Goal: Task Accomplishment & Management: Manage account settings

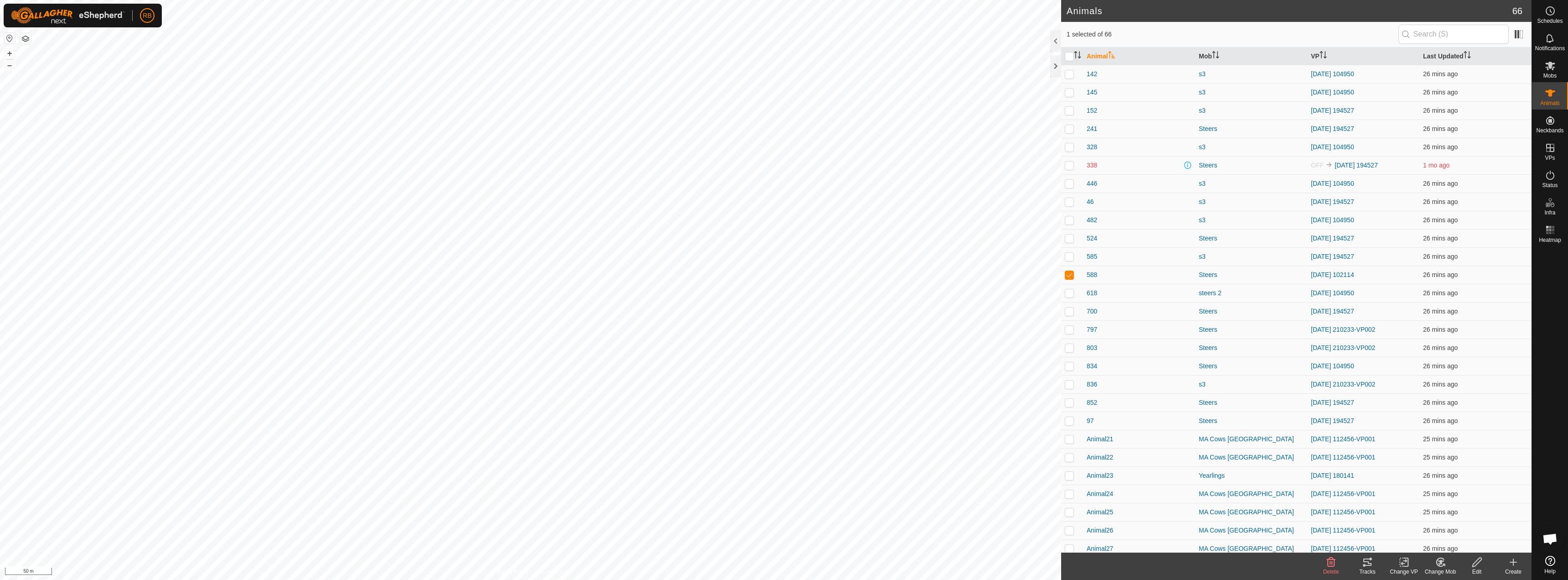
click at [1363, 567] on icon at bounding box center [1368, 562] width 11 height 11
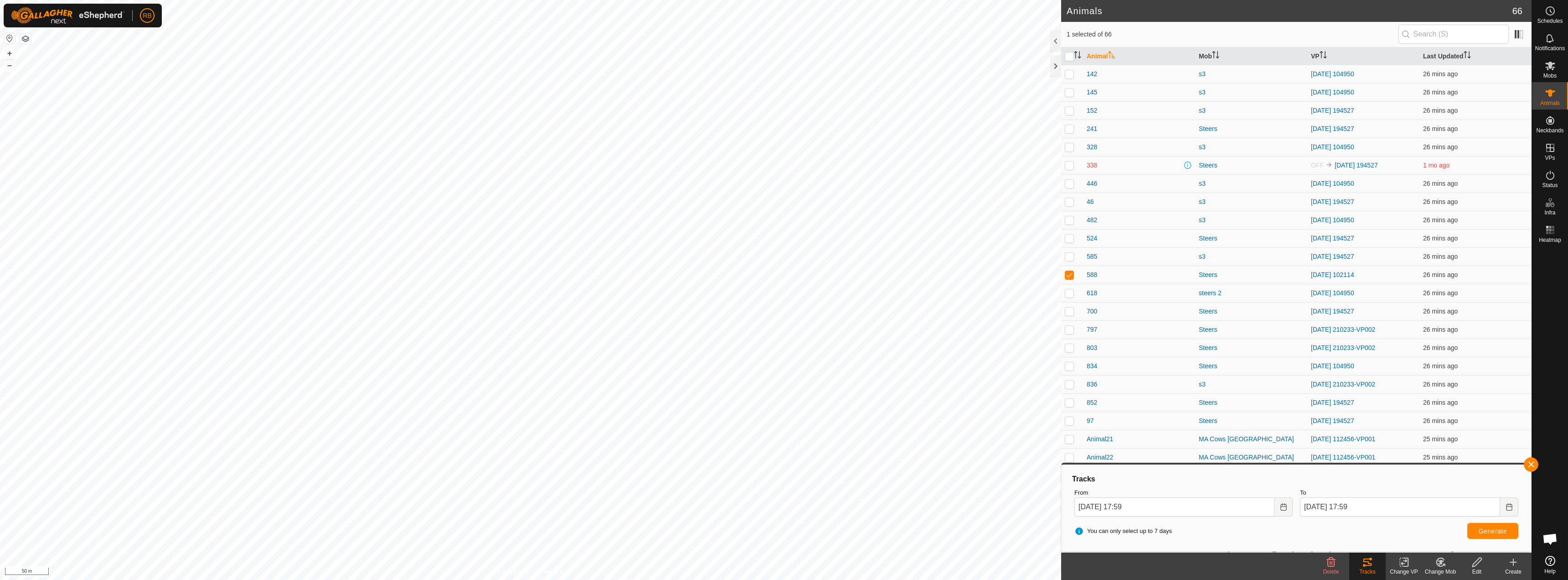
click at [1409, 563] on icon at bounding box center [1405, 562] width 11 height 11
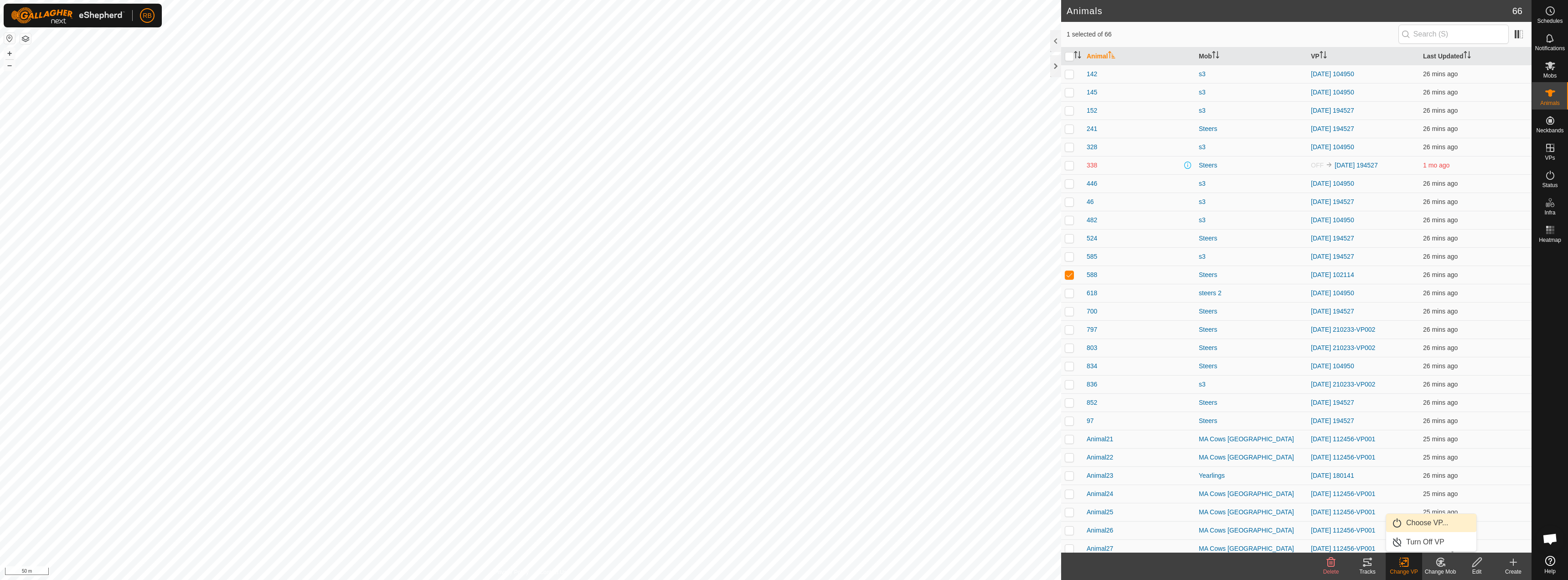
click at [1416, 528] on link "Choose VP..." at bounding box center [1432, 522] width 90 height 18
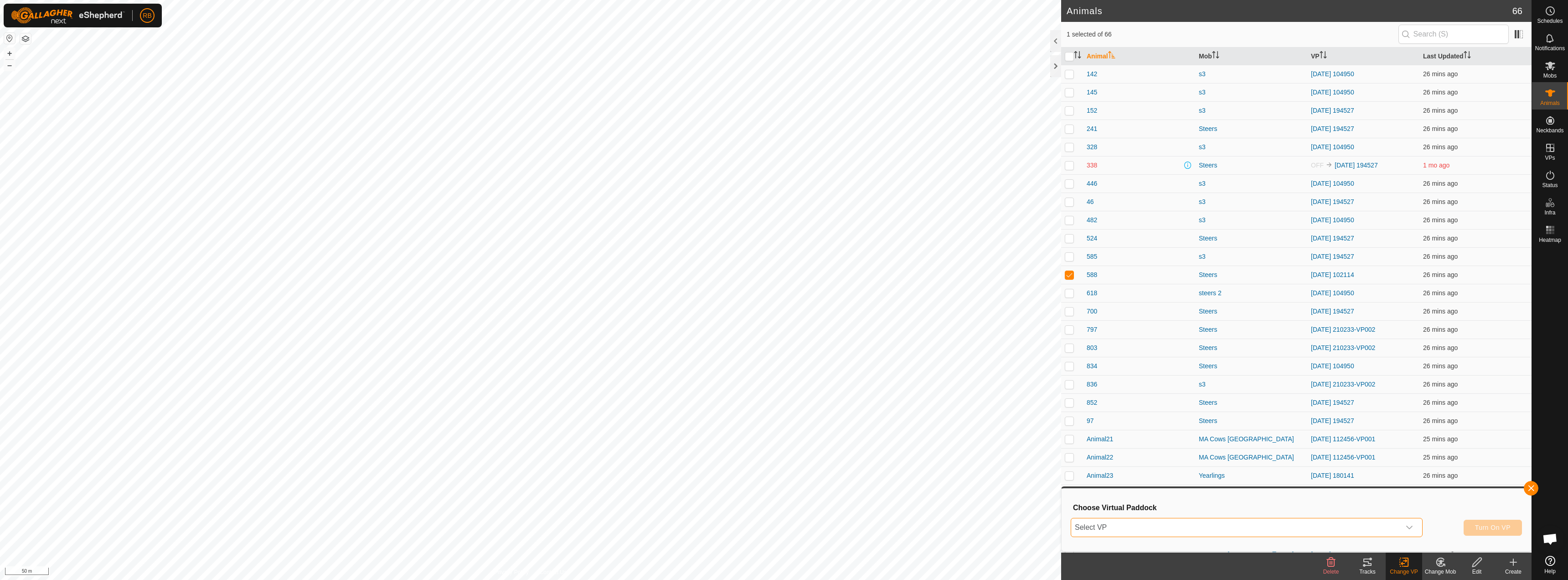
click at [1174, 525] on span "Select VP" at bounding box center [1236, 527] width 329 height 18
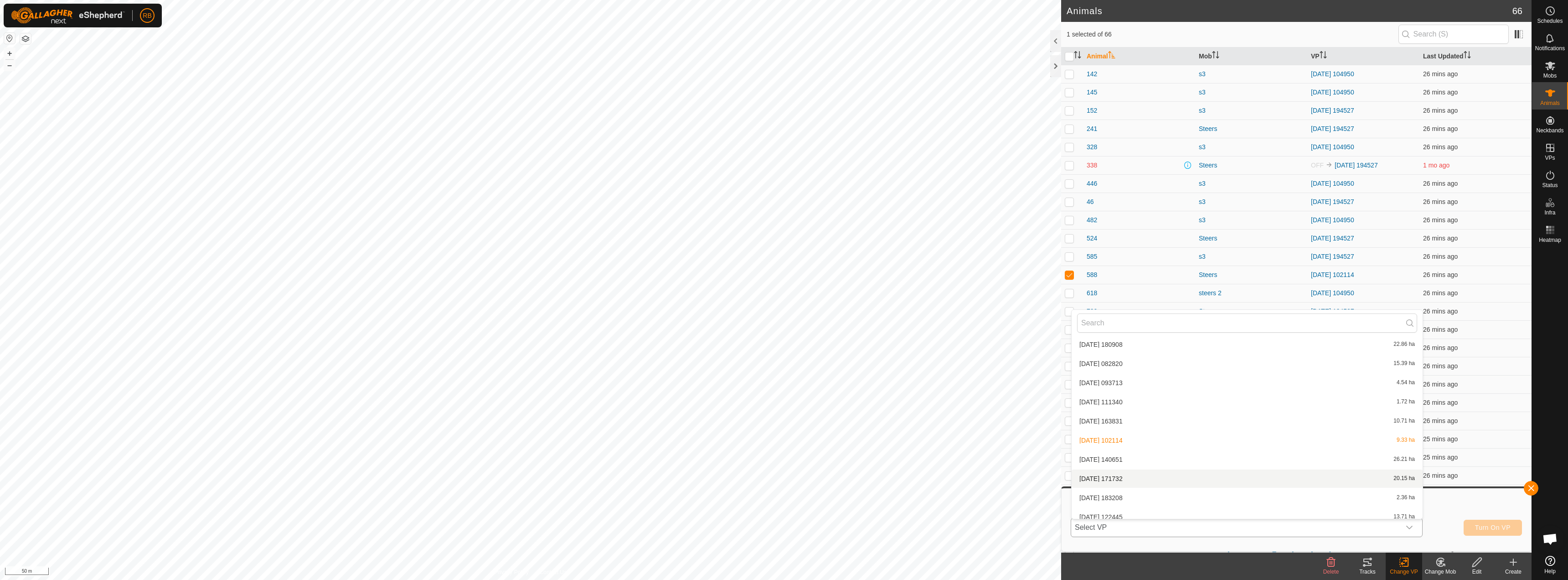
scroll to position [311, 0]
click at [1154, 379] on li "[DATE] 093713 4.54 ha" at bounding box center [1247, 380] width 351 height 18
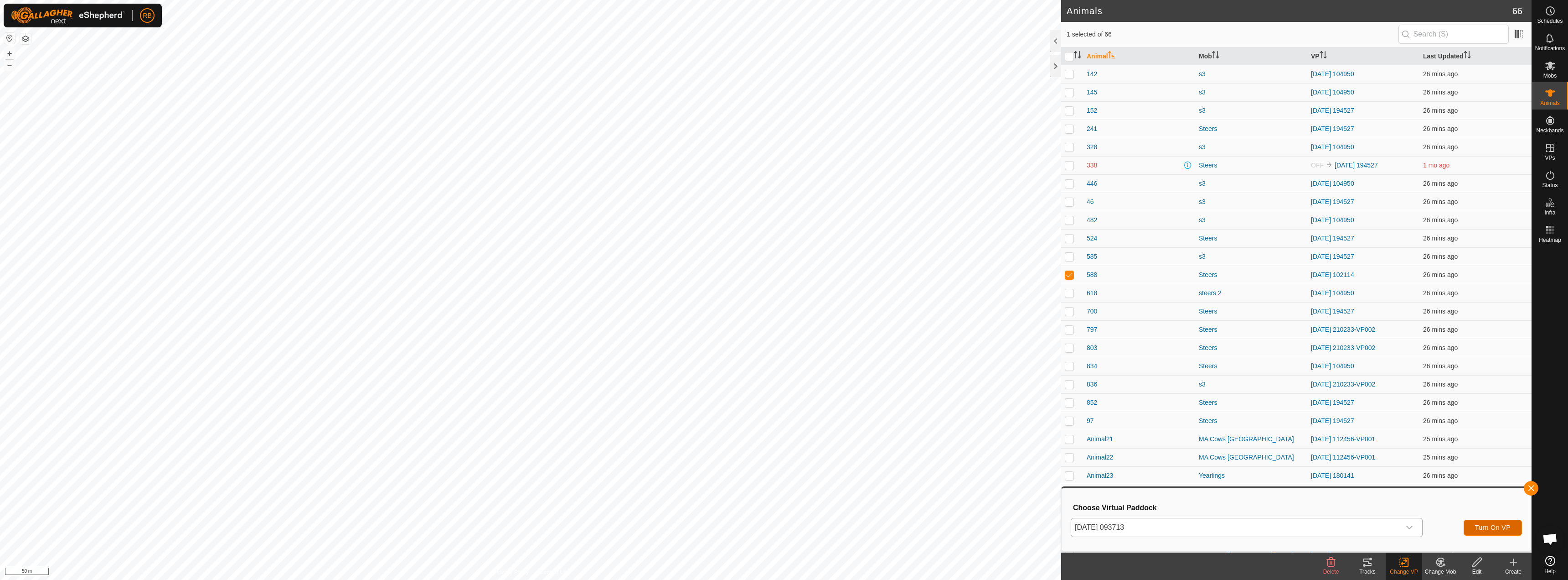
click at [1496, 527] on span "Turn On VP" at bounding box center [1493, 527] width 36 height 8
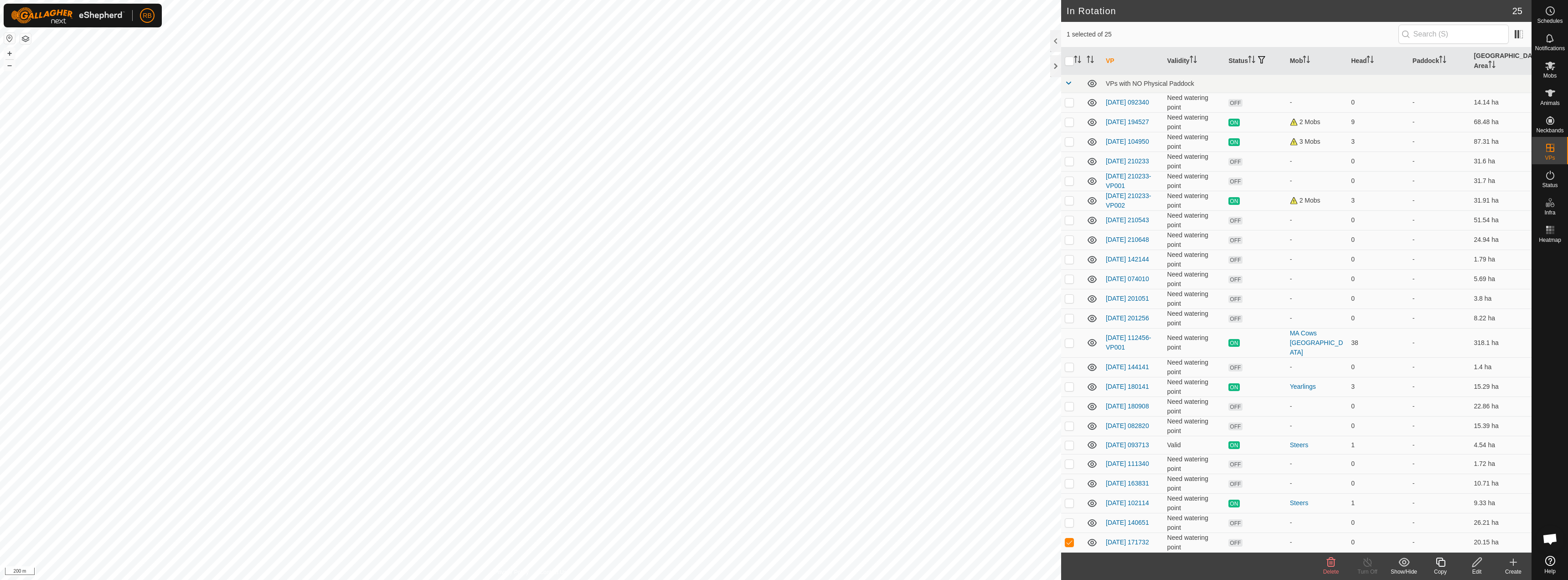
click at [1332, 560] on icon at bounding box center [1332, 562] width 11 height 11
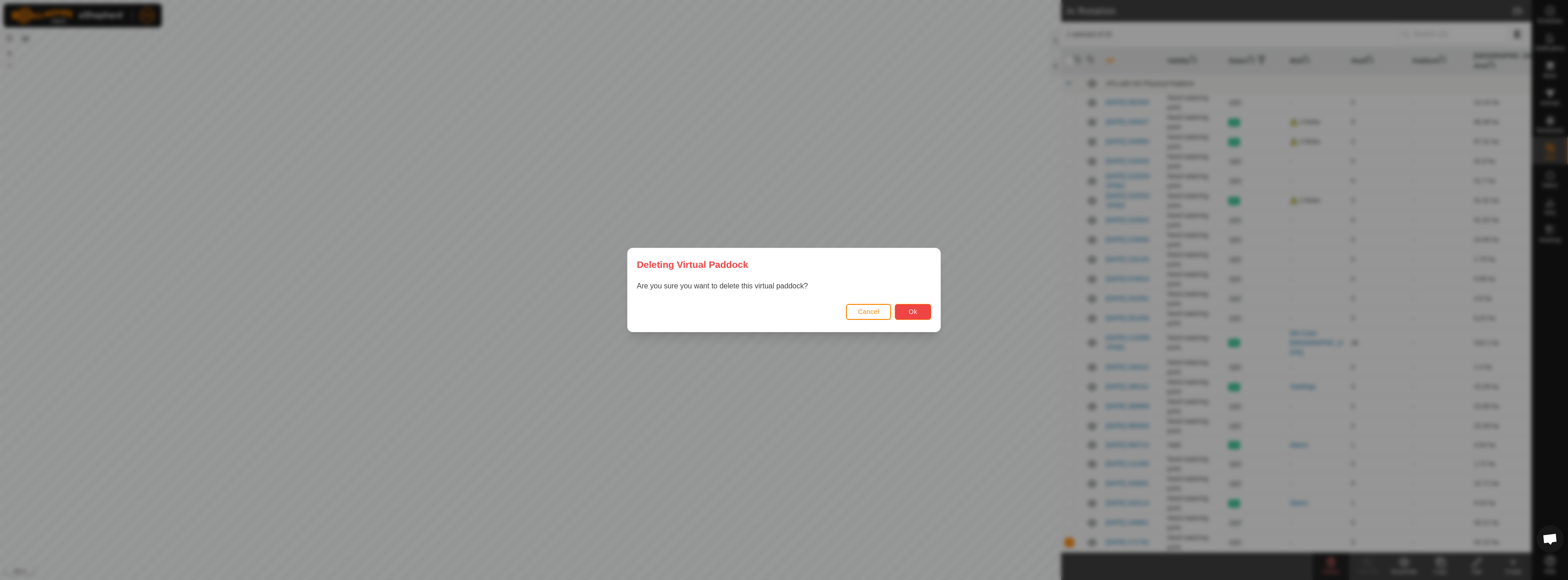
click at [922, 311] on button "Ok" at bounding box center [913, 312] width 37 height 16
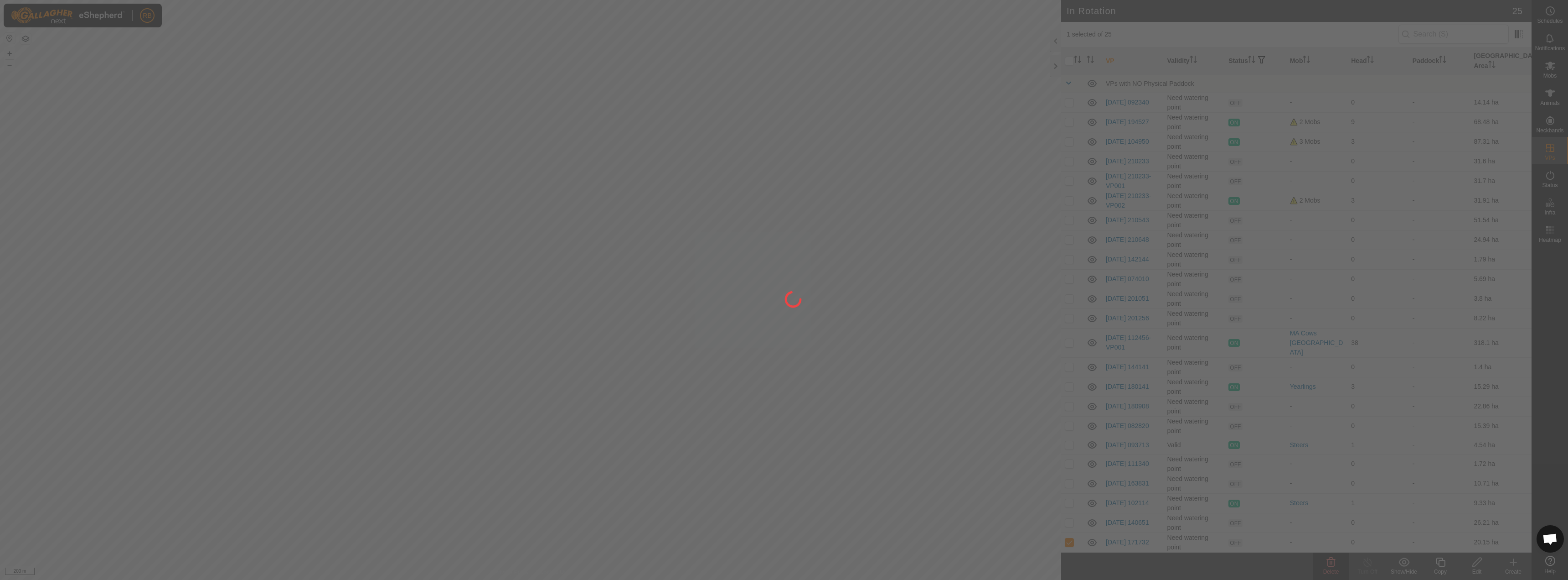
checkbox input "false"
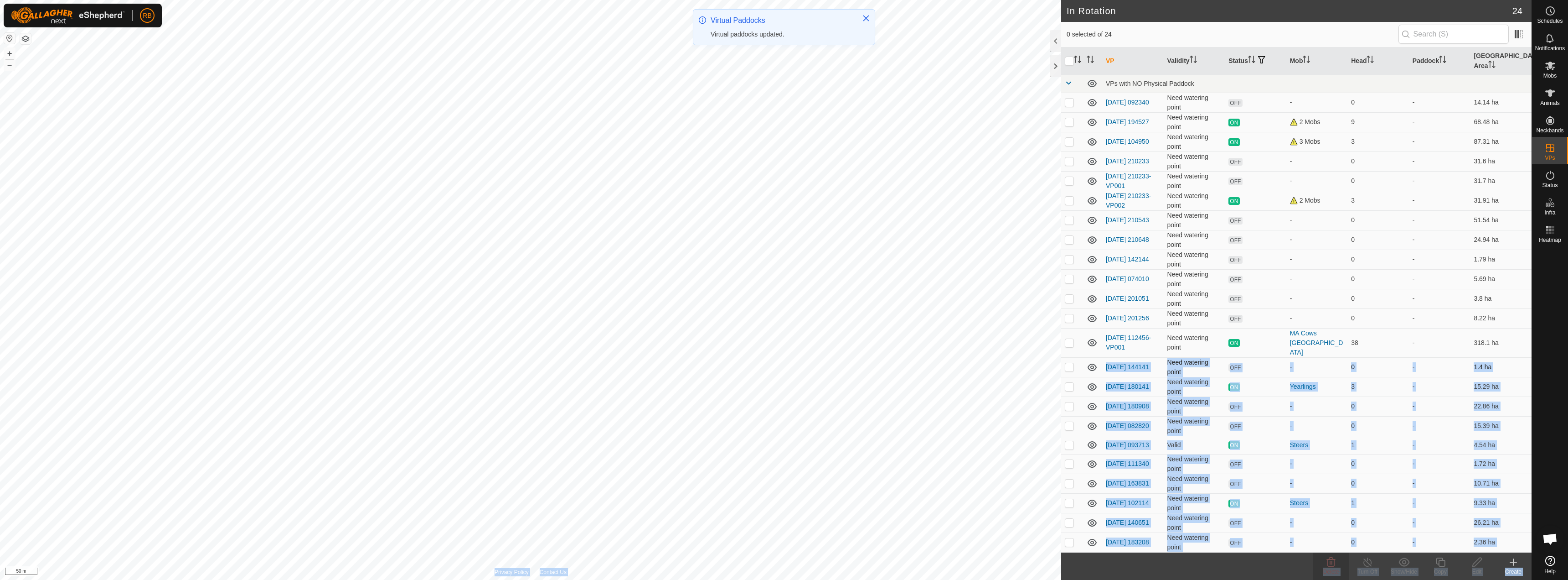
click at [799, 328] on div "In Rotation 24 0 selected of 24 VP Validity Status Mob Head Paddock [GEOGRAPHIC…" at bounding box center [766, 290] width 1532 height 580
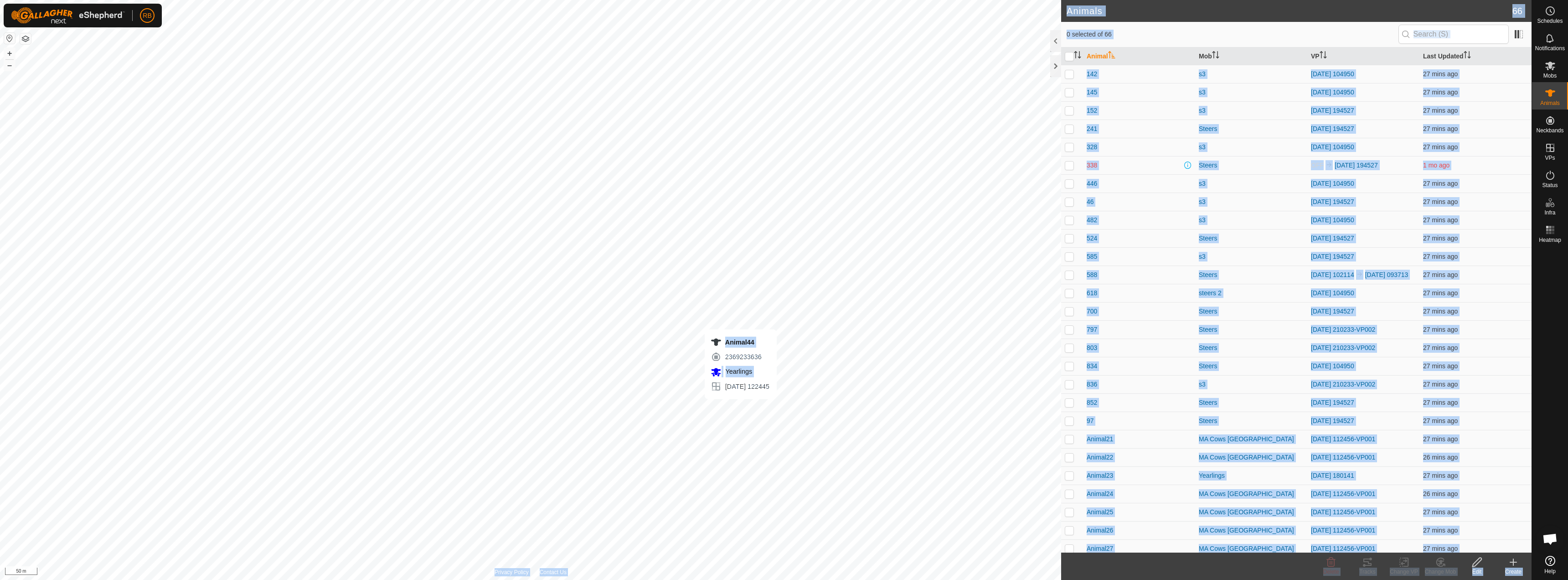
checkbox input "true"
click at [1364, 565] on icon at bounding box center [1368, 562] width 11 height 11
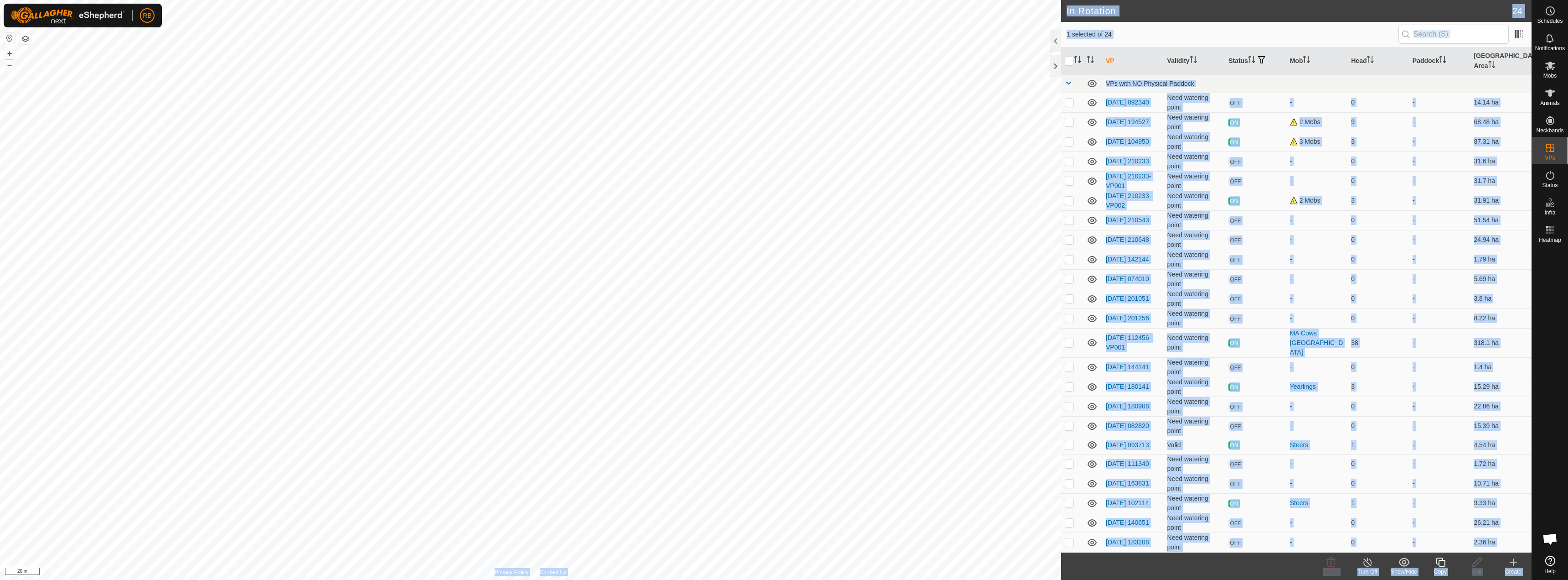
click at [1440, 570] on div "Copy" at bounding box center [1440, 571] width 37 height 8
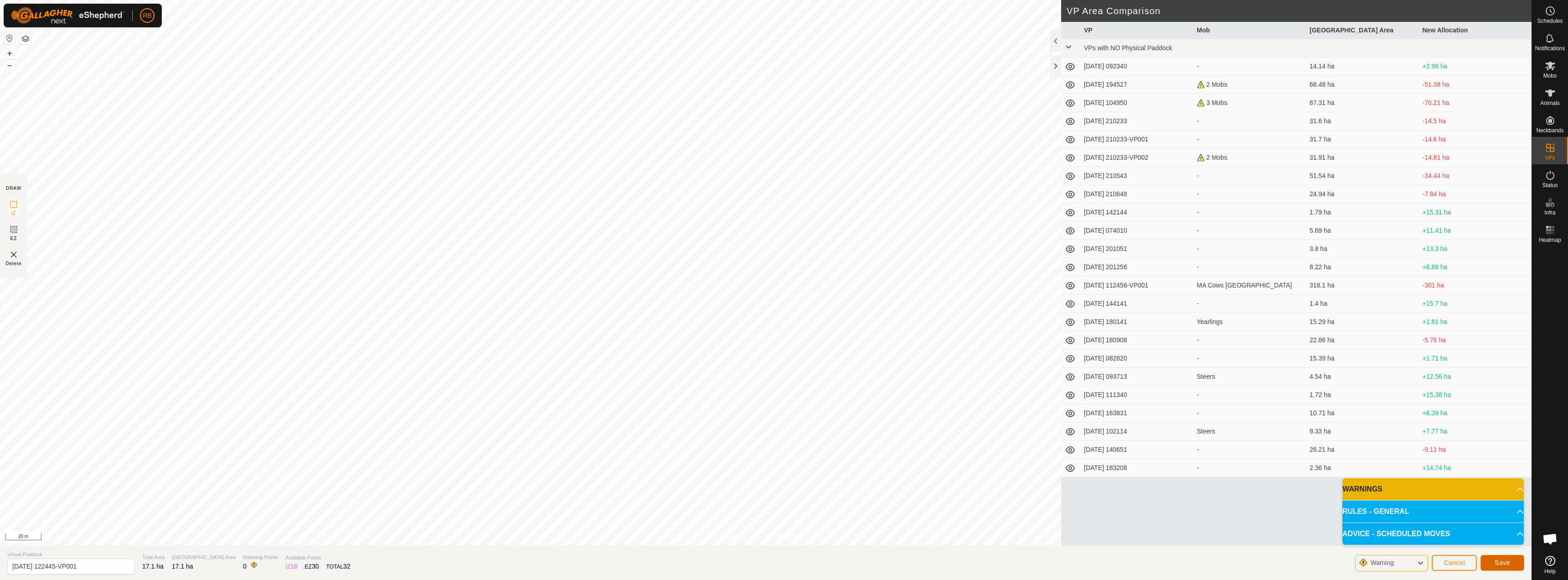
click at [1498, 558] on span "Save" at bounding box center [1502, 562] width 16 height 8
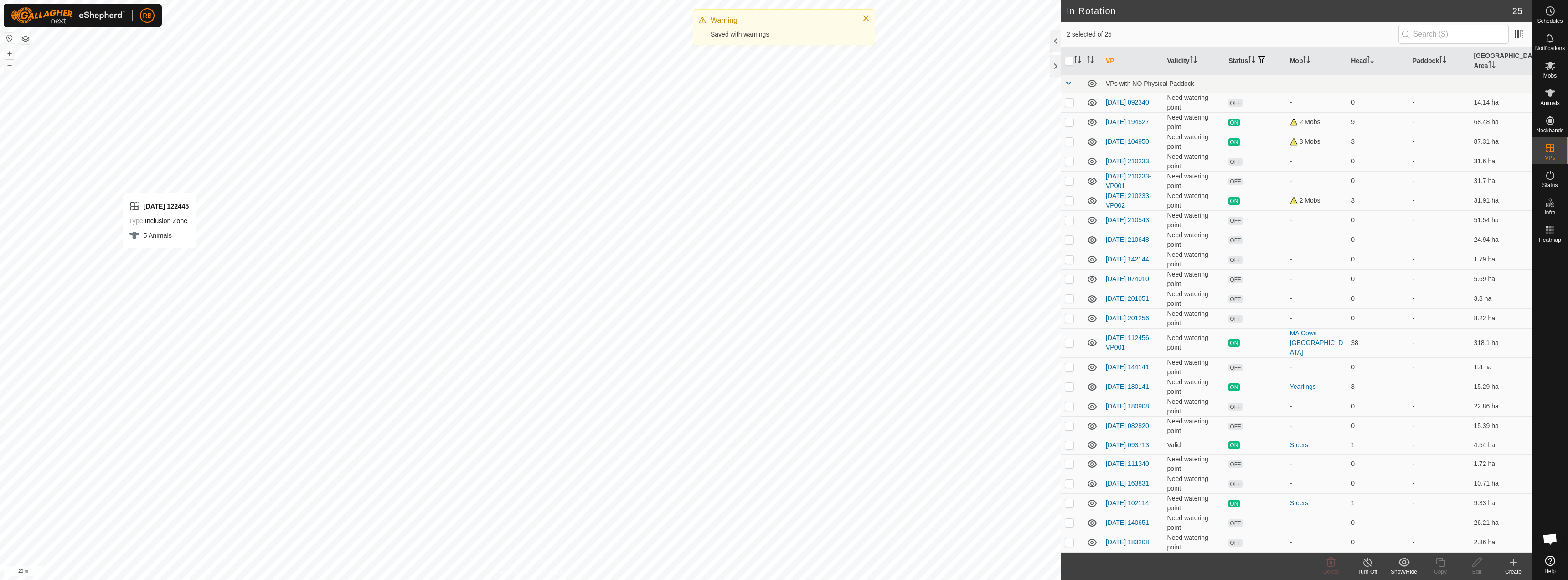
checkbox input "true"
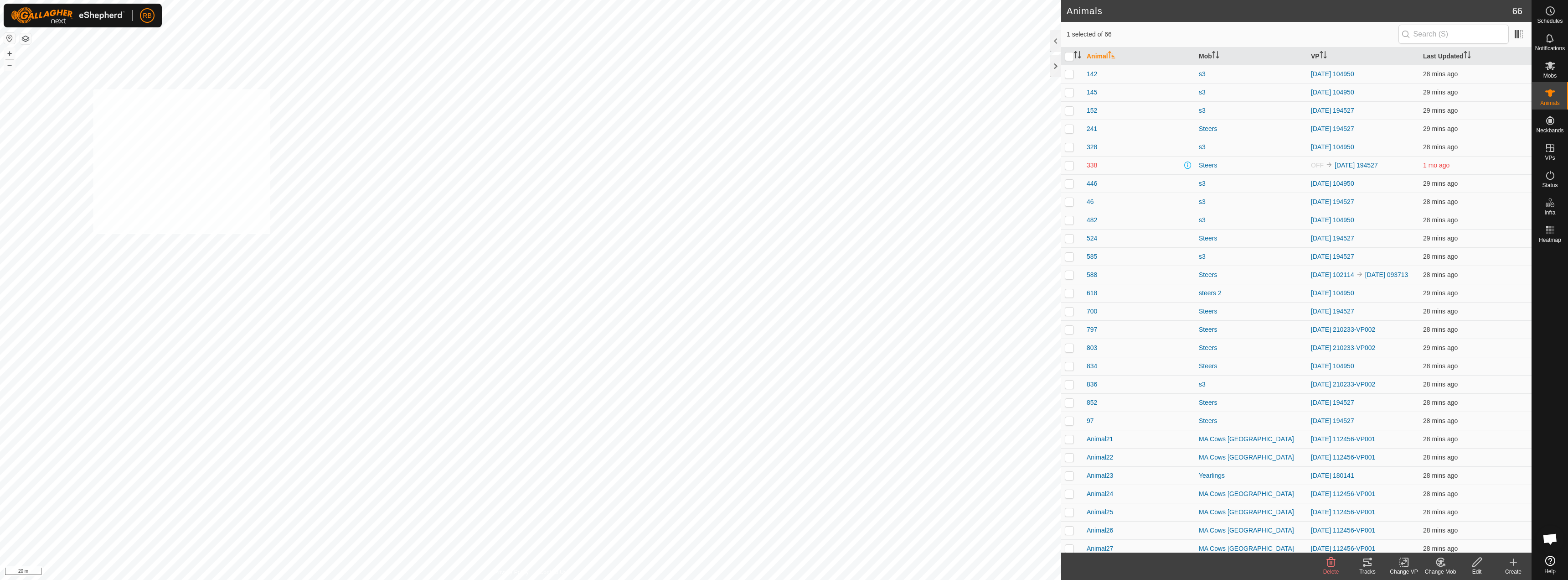
checkbox input "true"
click at [1403, 565] on rect at bounding box center [1404, 561] width 8 height 8
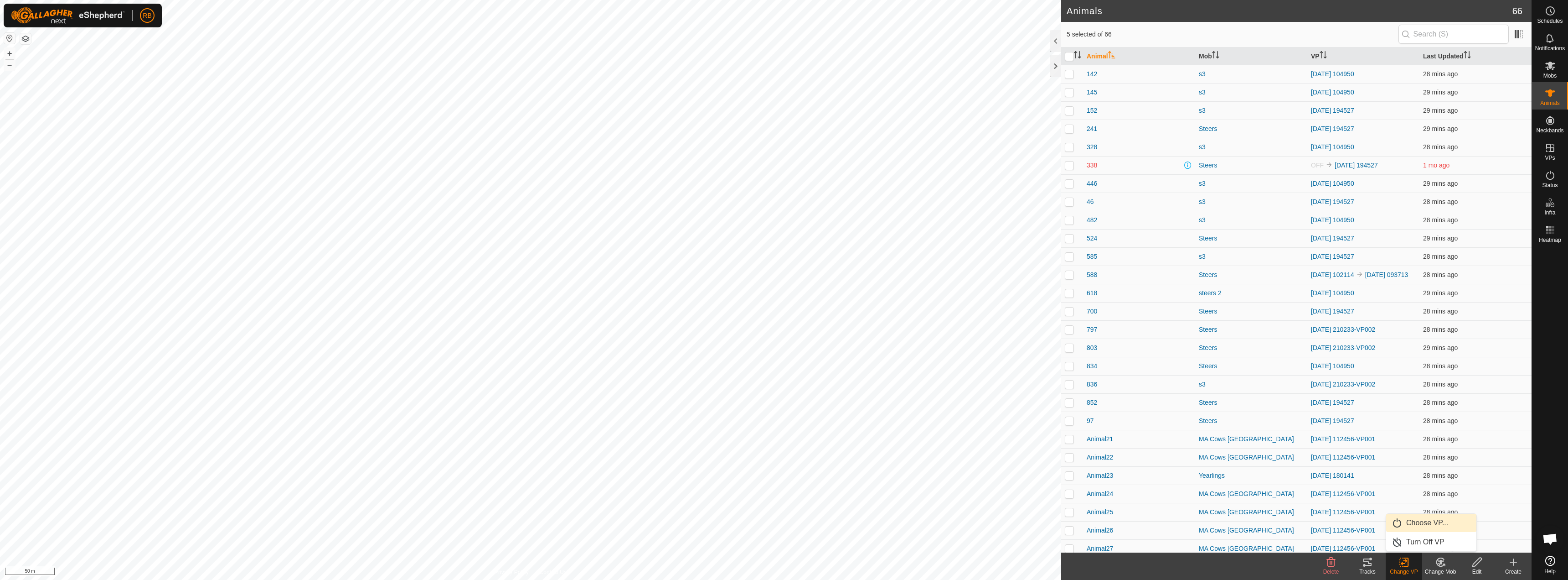
click at [1418, 518] on link "Choose VP..." at bounding box center [1432, 522] width 90 height 18
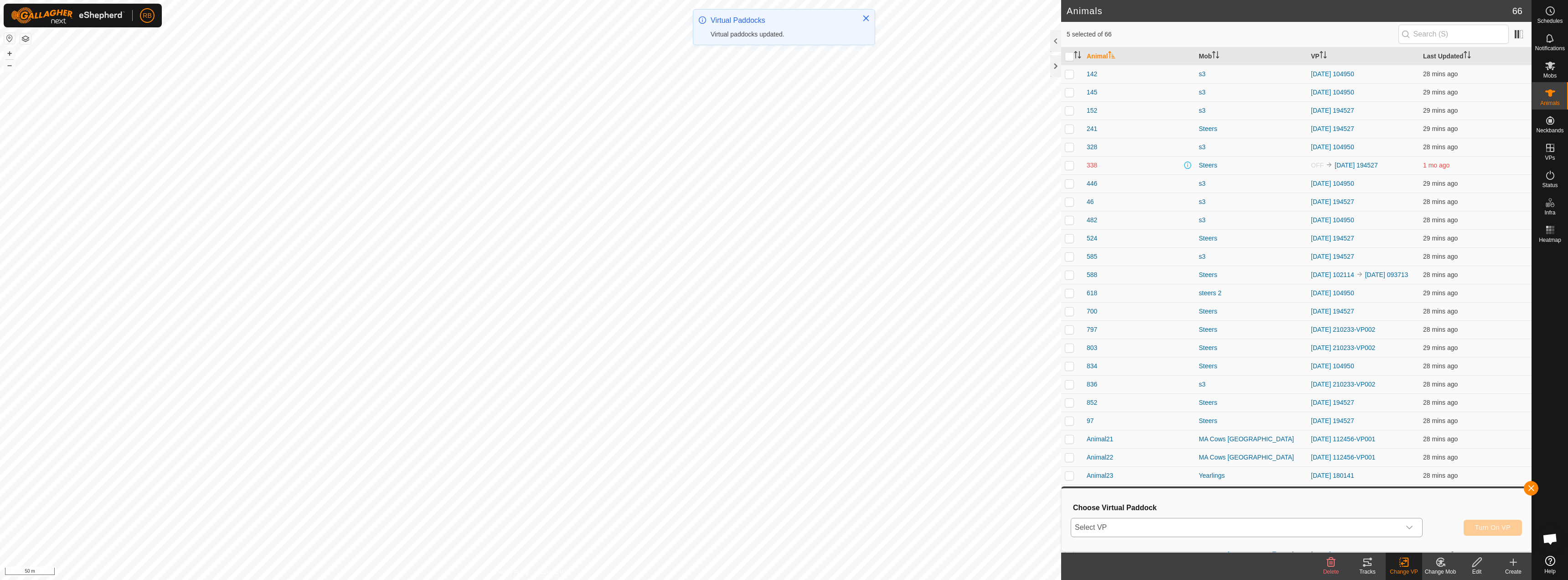
click at [1210, 527] on span "Select VP" at bounding box center [1236, 527] width 329 height 18
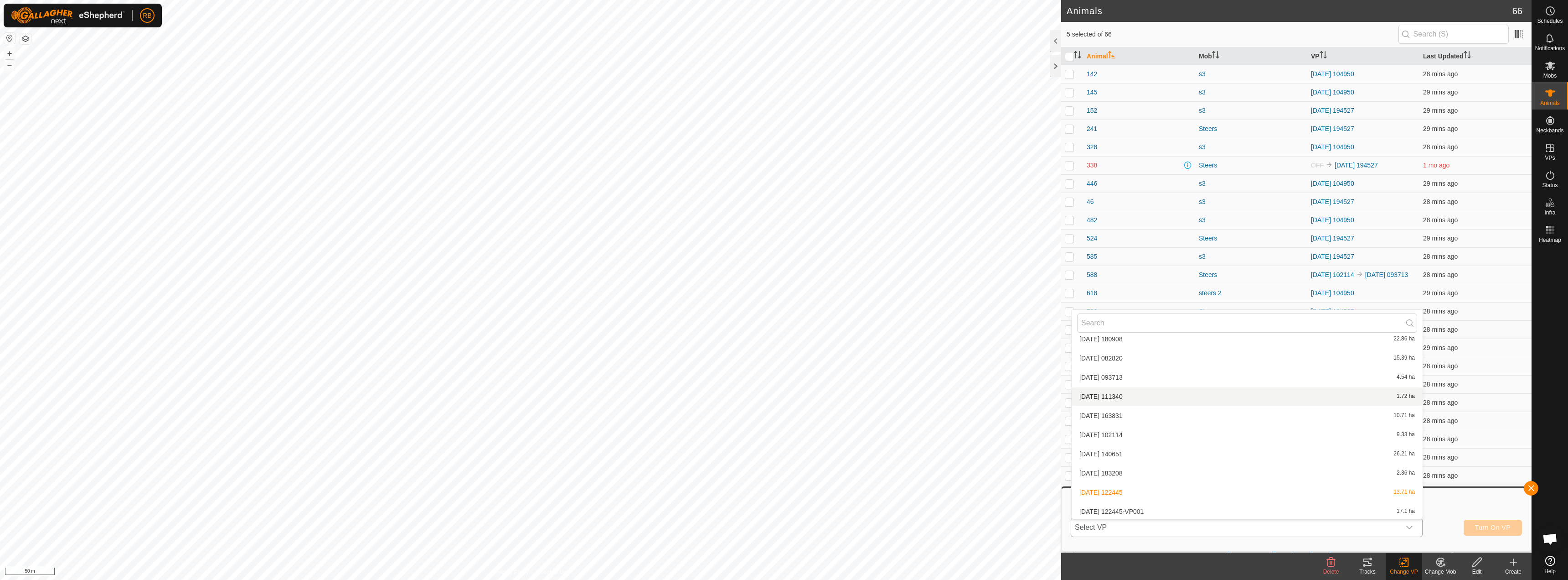
scroll to position [316, 0]
click at [1153, 507] on li "[DATE] 122445-VP001 17.1 ha" at bounding box center [1247, 509] width 351 height 18
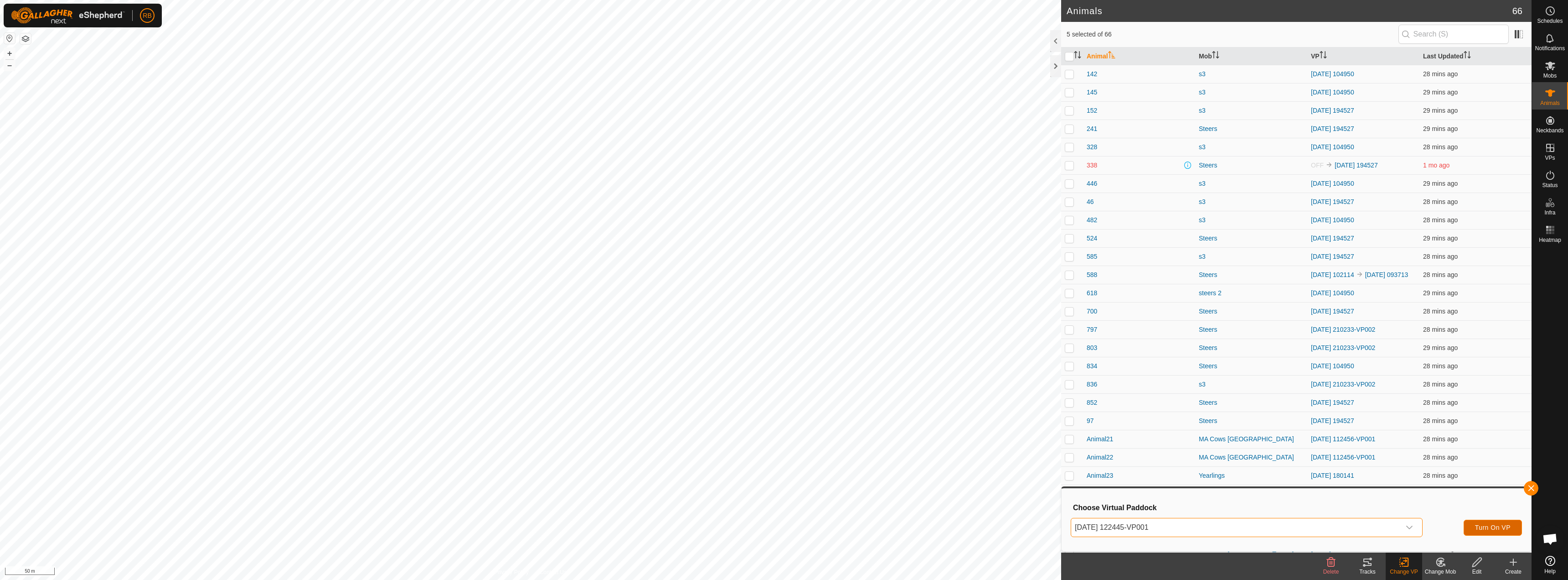
click at [1511, 531] on button "Turn On VP" at bounding box center [1493, 527] width 58 height 16
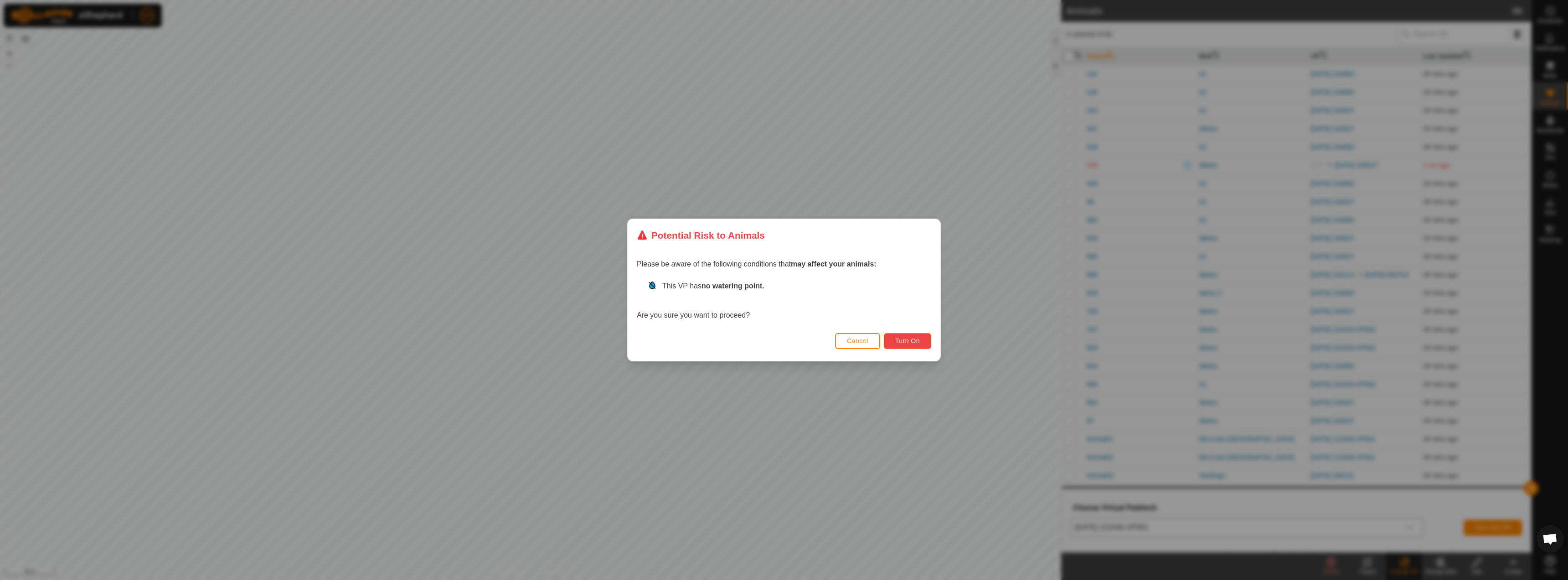
click at [910, 335] on button "Turn On" at bounding box center [907, 341] width 48 height 16
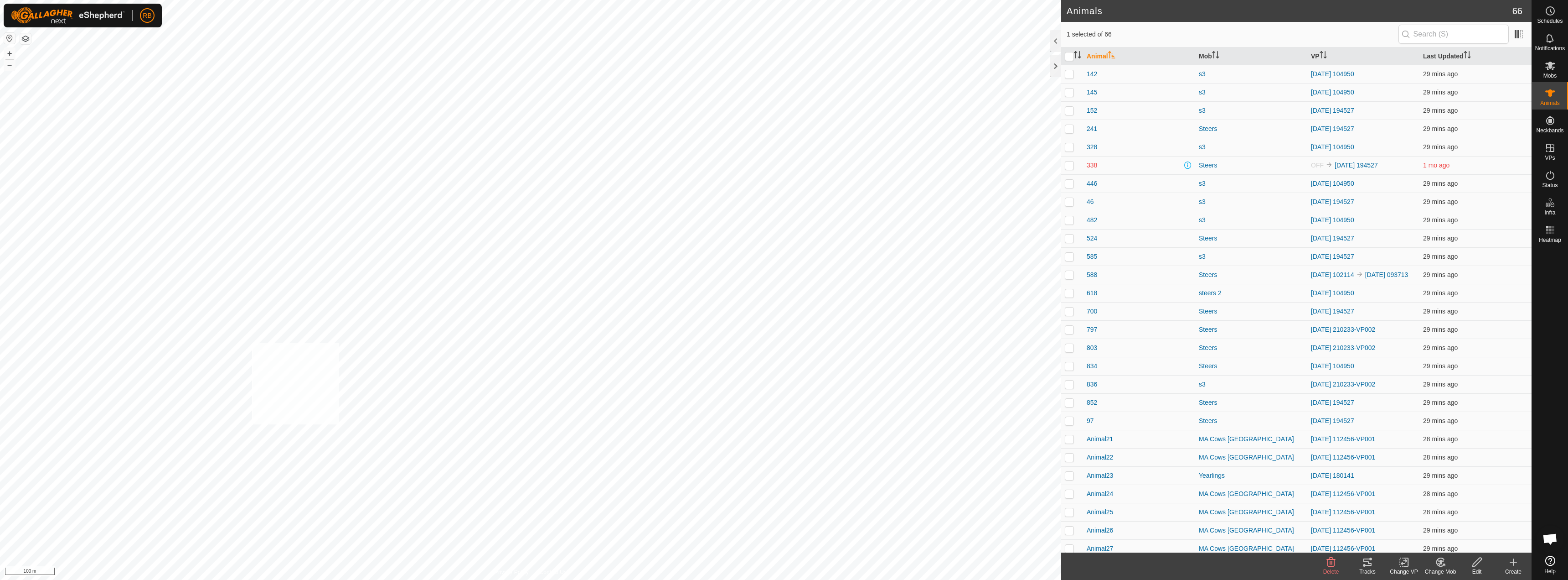
checkbox input "true"
click at [1367, 567] on icon at bounding box center [1368, 562] width 11 height 11
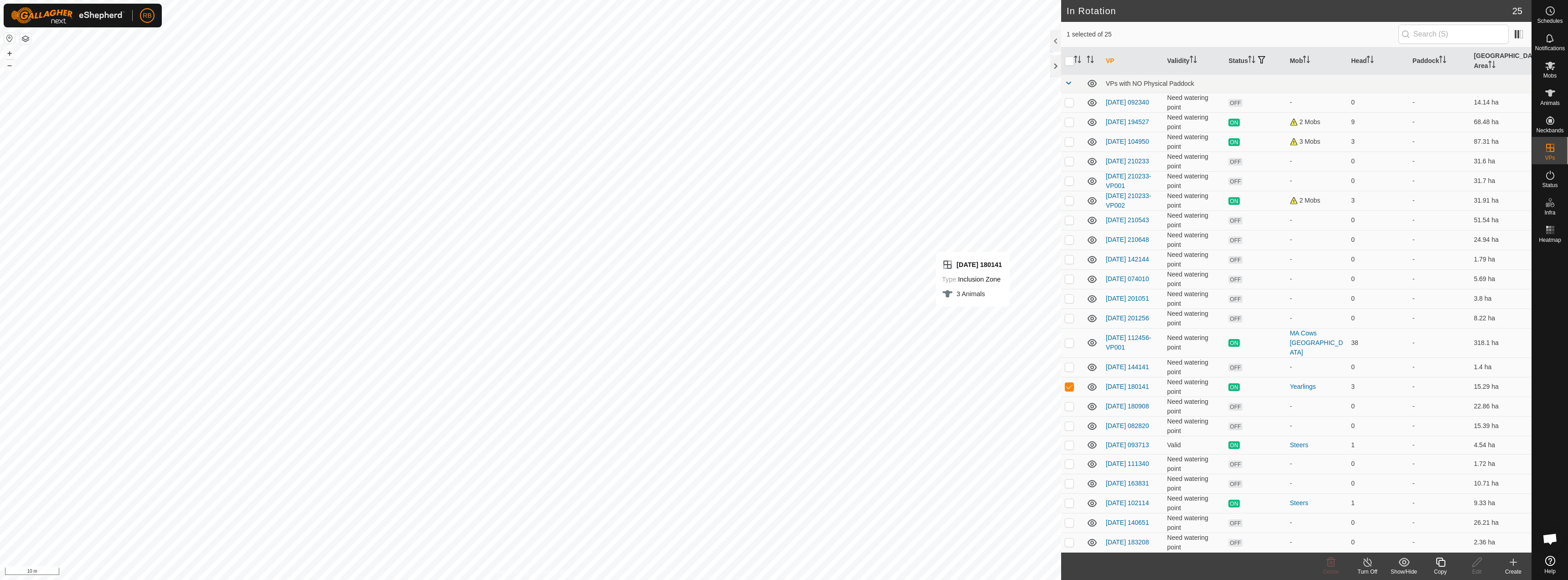
click at [1445, 576] on div "Copy" at bounding box center [1440, 565] width 37 height 27
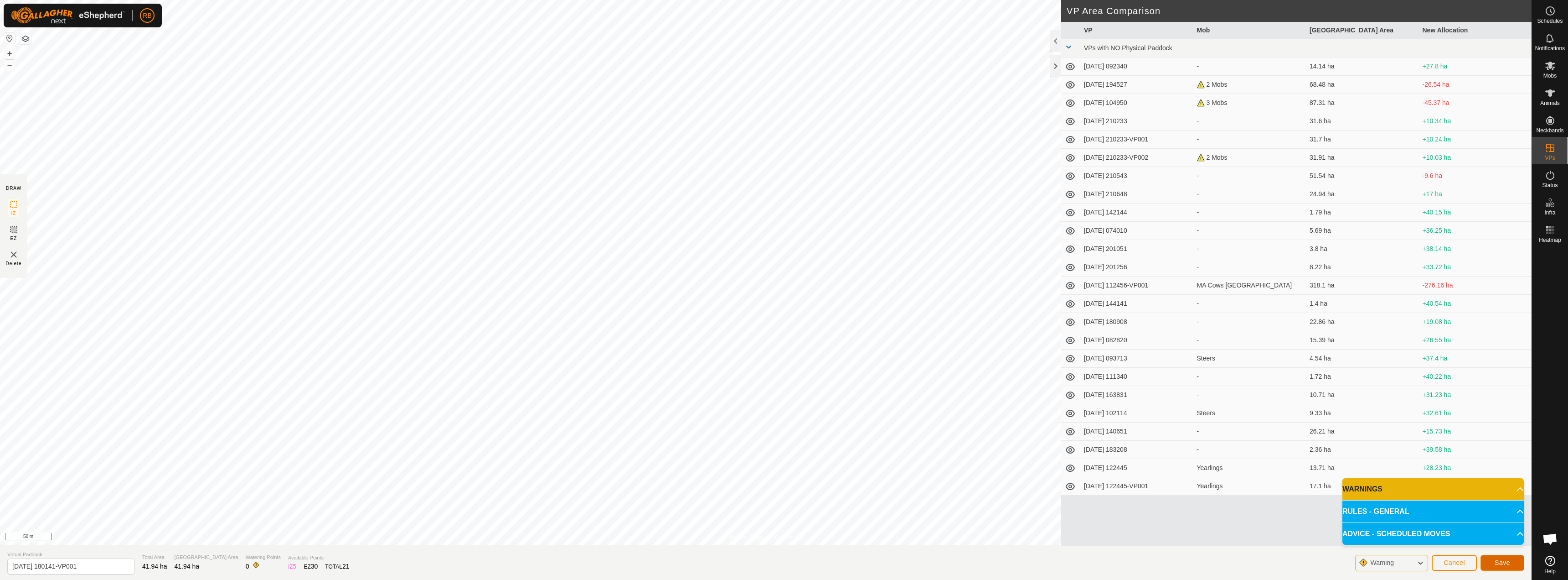
click at [1510, 566] on button "Save" at bounding box center [1502, 562] width 44 height 16
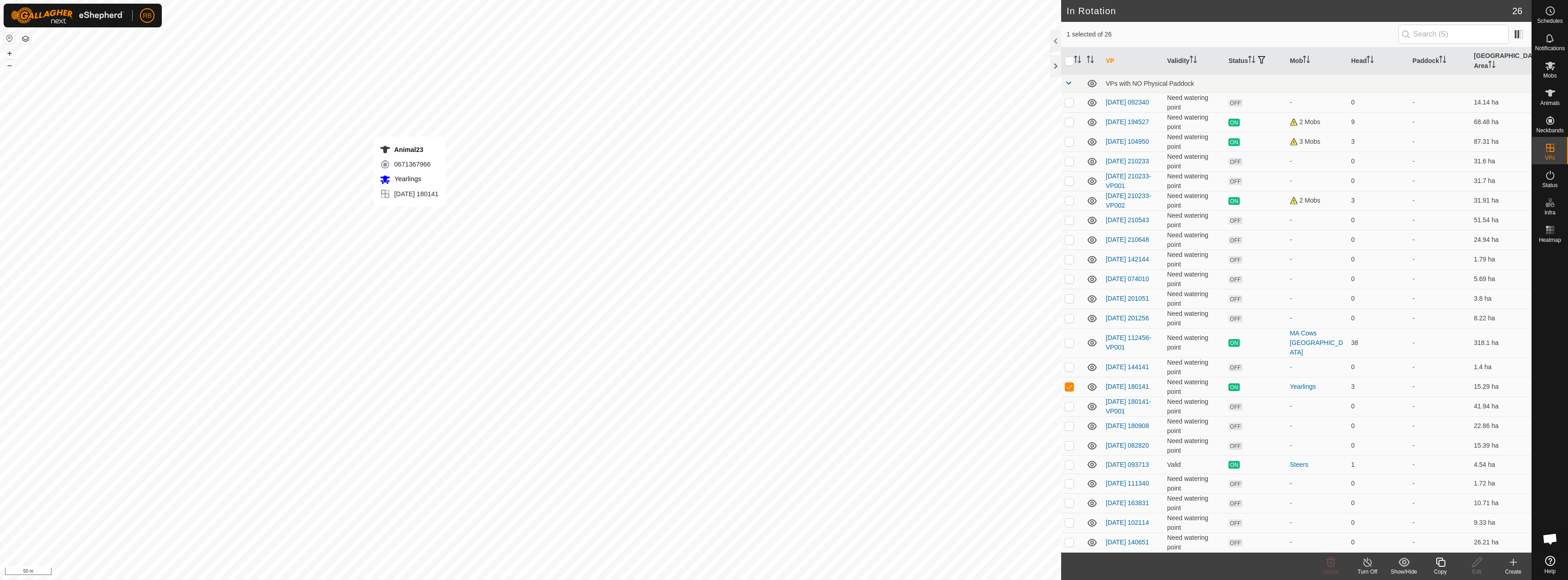
checkbox input "false"
checkbox input "true"
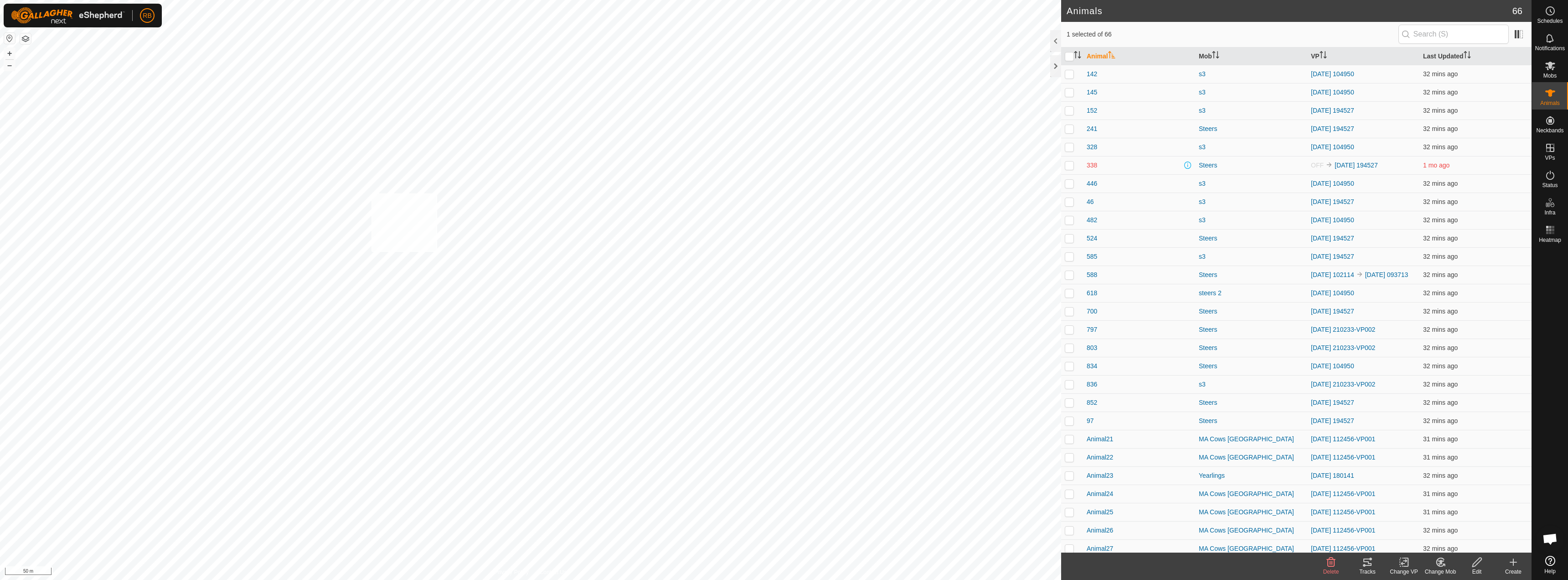
checkbox input "true"
click at [1410, 566] on change-vp-svg-icon at bounding box center [1404, 562] width 37 height 11
click at [1439, 524] on link "Choose VP..." at bounding box center [1432, 522] width 90 height 18
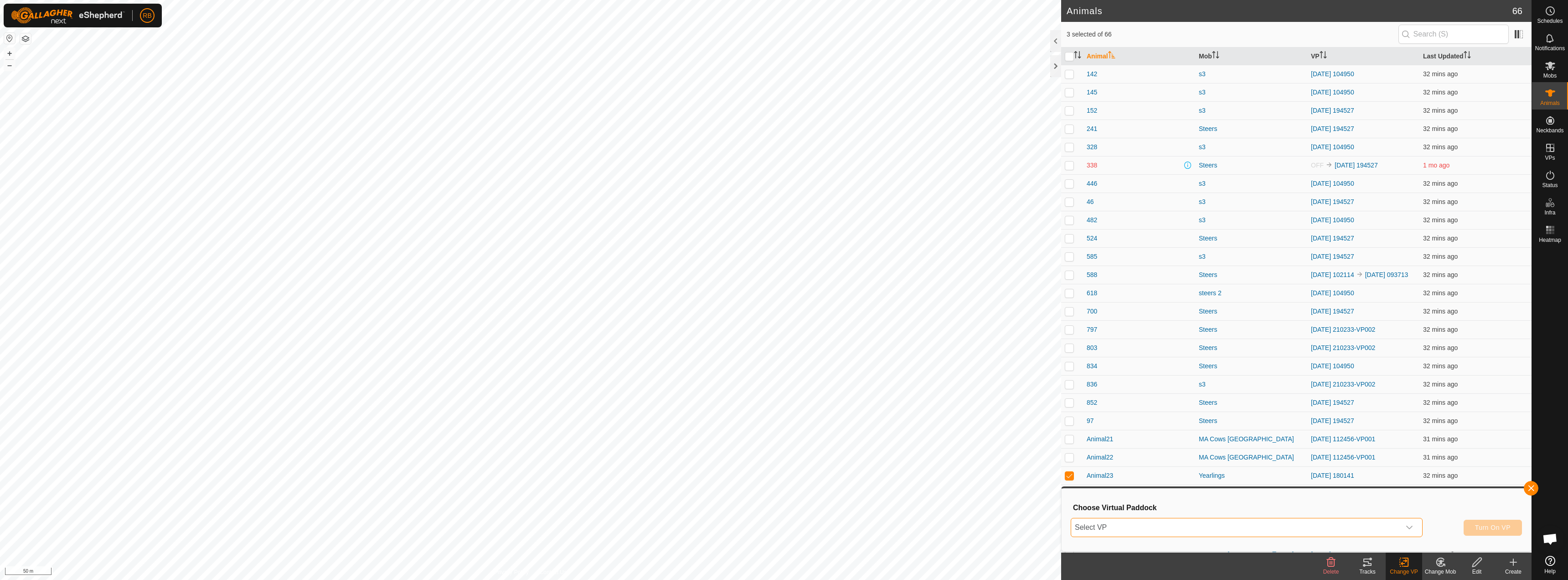
click at [1123, 526] on span "Select VP" at bounding box center [1236, 527] width 329 height 18
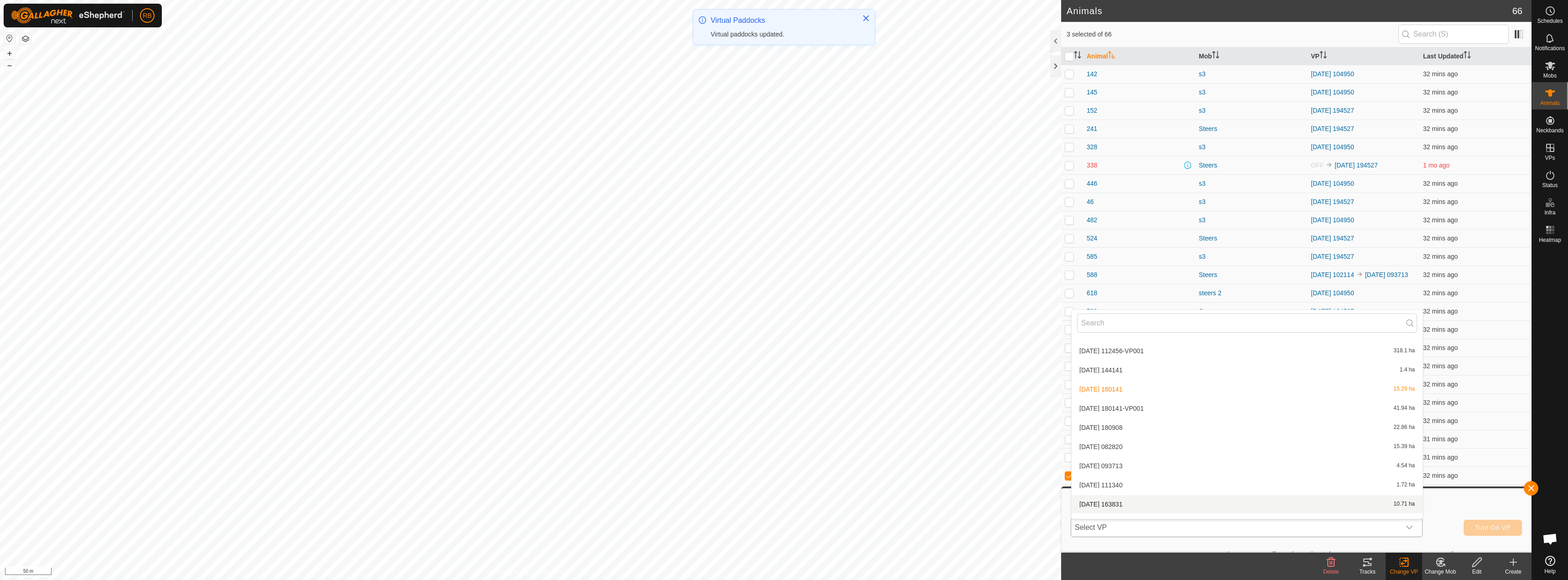
scroll to position [244, 0]
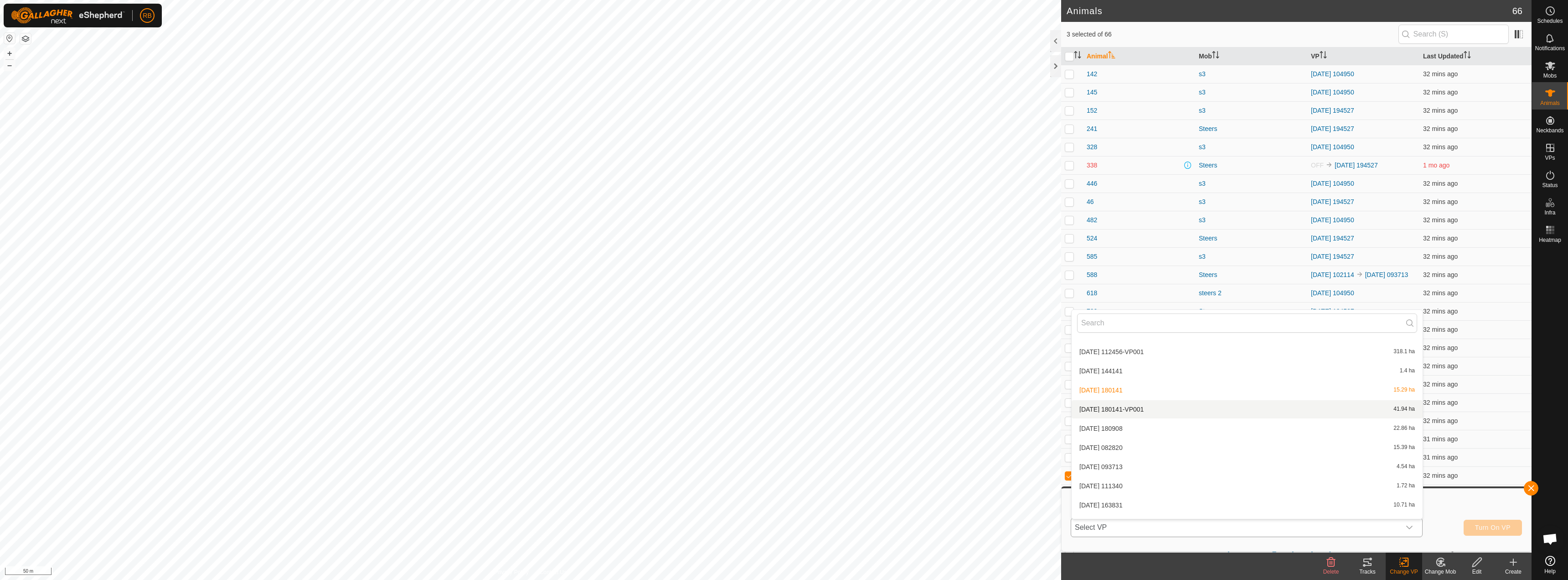
click at [1121, 409] on li "[DATE] 180141-VP001 41.94 ha" at bounding box center [1247, 408] width 351 height 18
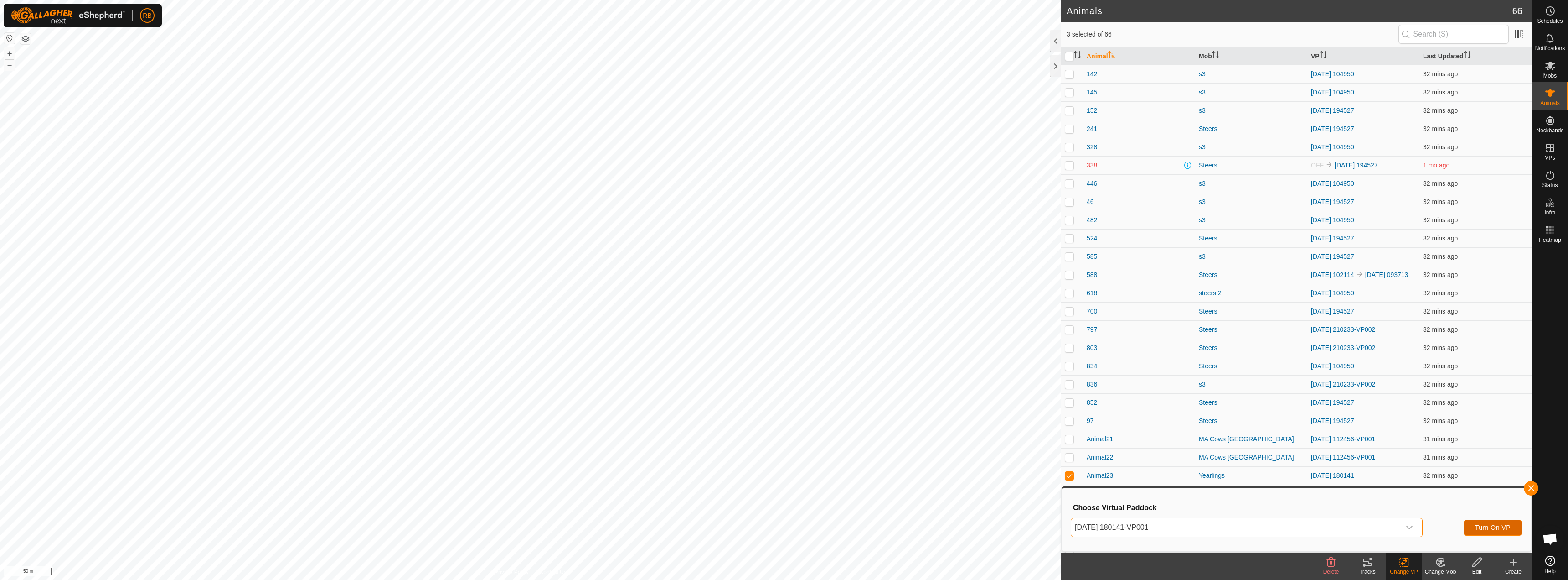
click at [1480, 523] on button "Turn On VP" at bounding box center [1493, 527] width 58 height 16
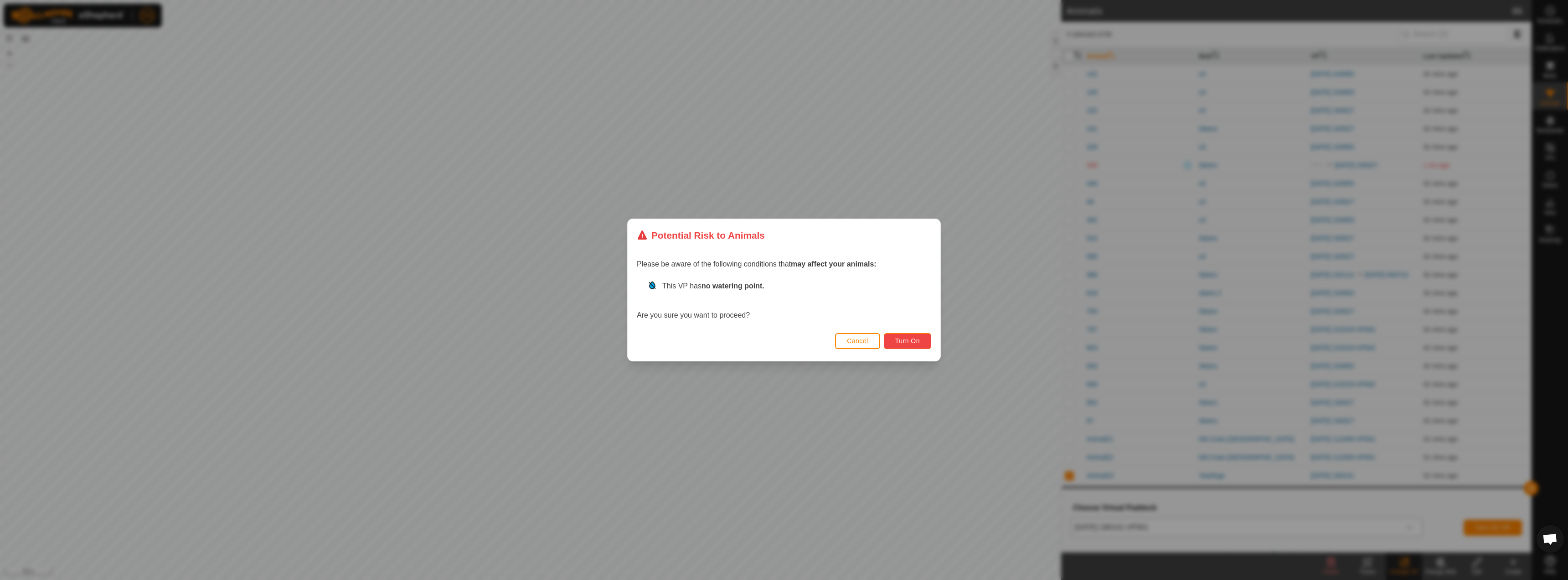
click at [920, 342] on span "Turn On" at bounding box center [907, 341] width 24 height 8
